Goal: Find specific page/section: Find specific page/section

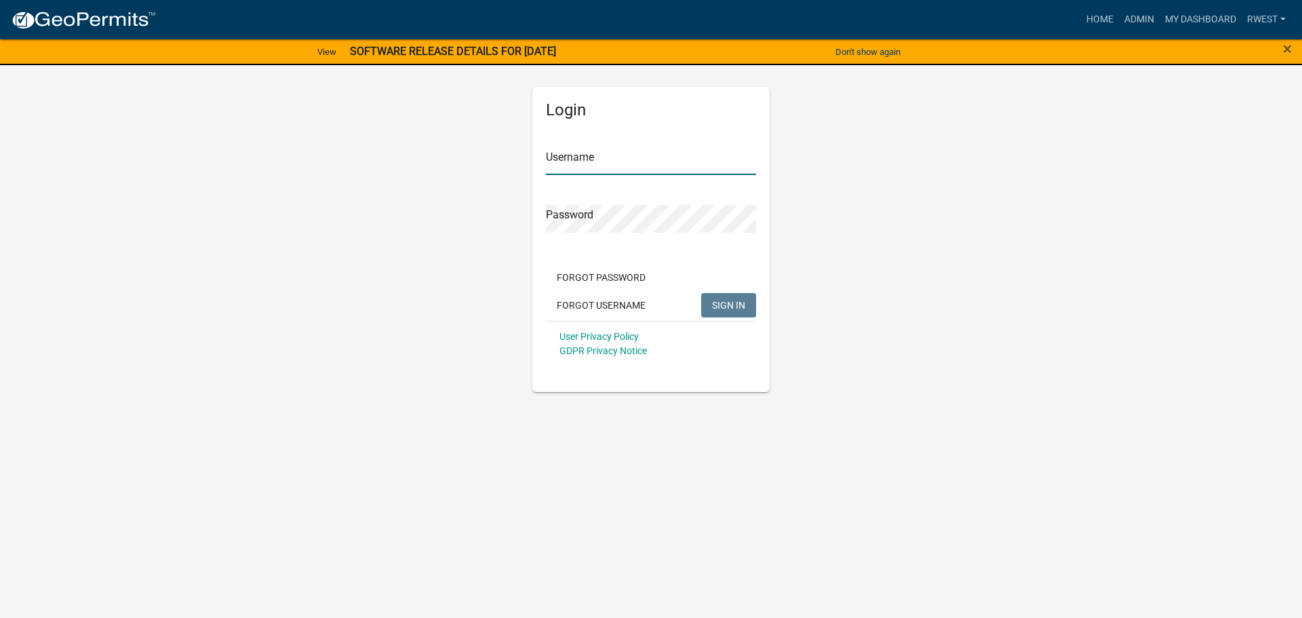
click at [587, 155] on input "Username" at bounding box center [651, 161] width 210 height 28
type input "rwest"
click at [701, 293] on button "SIGN IN" at bounding box center [728, 305] width 55 height 24
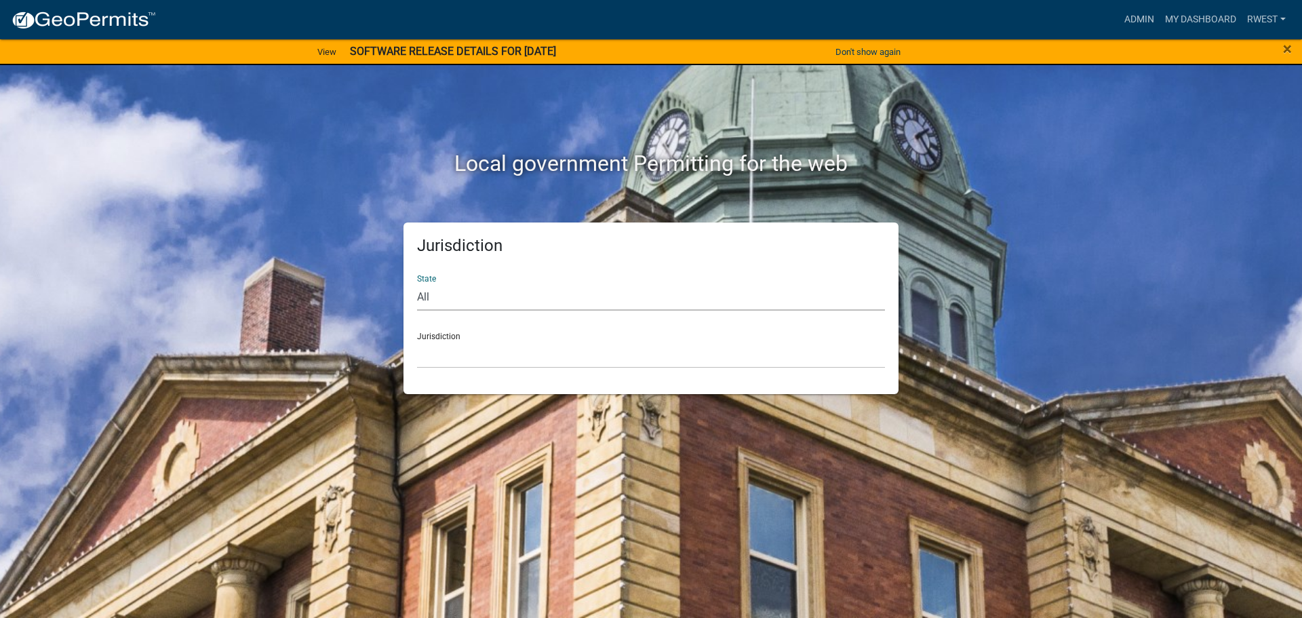
drag, startPoint x: 435, startPoint y: 295, endPoint x: 435, endPoint y: 308, distance: 12.9
click at [435, 295] on select "All [US_STATE] [US_STATE] [US_STATE] [US_STATE] [US_STATE] [US_STATE] [US_STATE…" at bounding box center [651, 297] width 468 height 28
select select "[US_STATE]"
click at [417, 283] on select "All [US_STATE] [US_STATE] [US_STATE] [US_STATE] [US_STATE] [US_STATE] [US_STATE…" at bounding box center [651, 297] width 468 height 28
drag, startPoint x: 435, startPoint y: 308, endPoint x: 457, endPoint y: 355, distance: 52.2
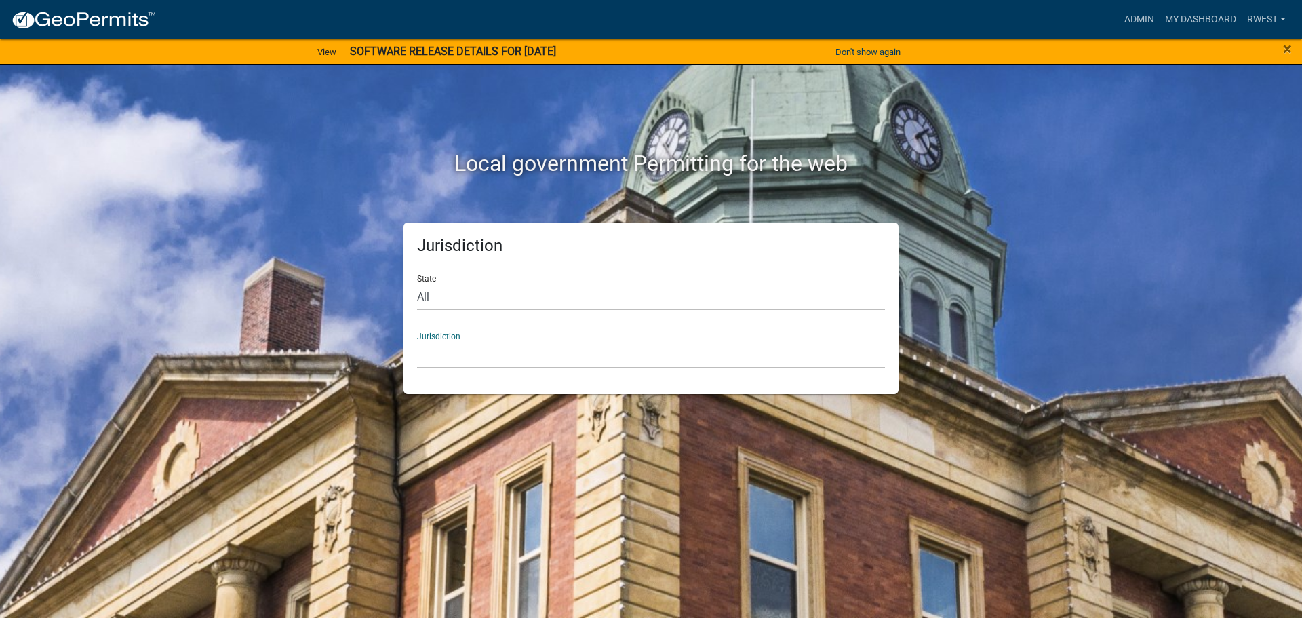
click at [457, 355] on select "[GEOGRAPHIC_DATA], [US_STATE][PERSON_NAME][GEOGRAPHIC_DATA], [US_STATE][PERSON_…" at bounding box center [651, 354] width 468 height 28
